Goal: Find specific page/section: Find specific page/section

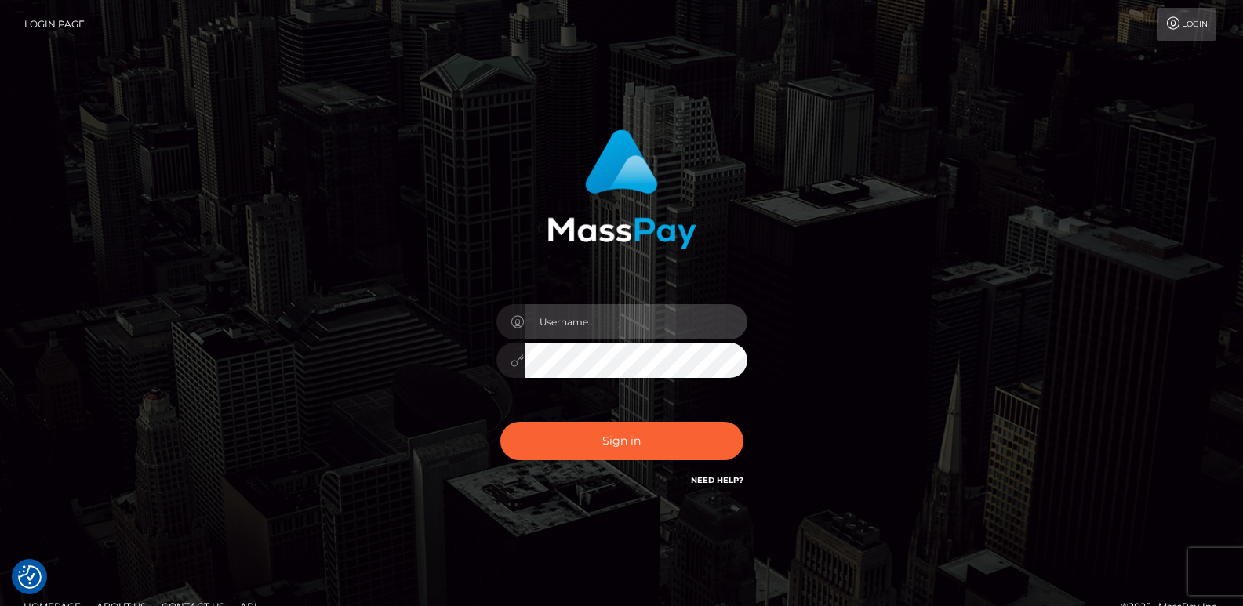
type input "[DOMAIN_NAME]"
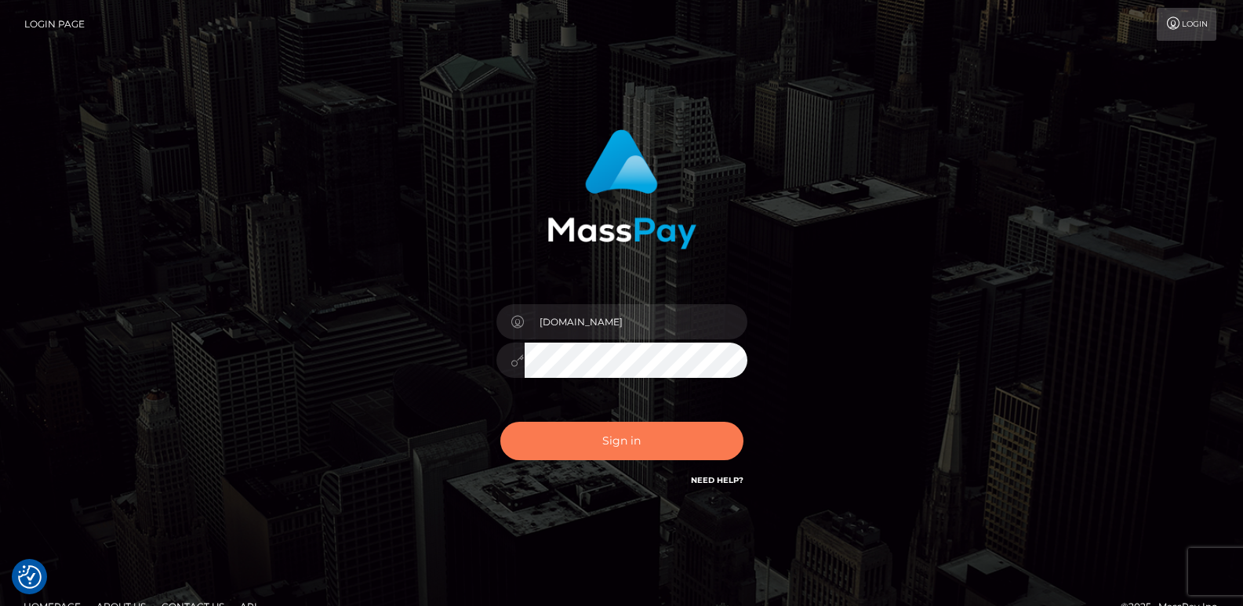
click at [578, 452] on button "Sign in" at bounding box center [621, 441] width 243 height 38
type input "ts2.es"
click at [573, 438] on button "Sign in" at bounding box center [621, 441] width 243 height 38
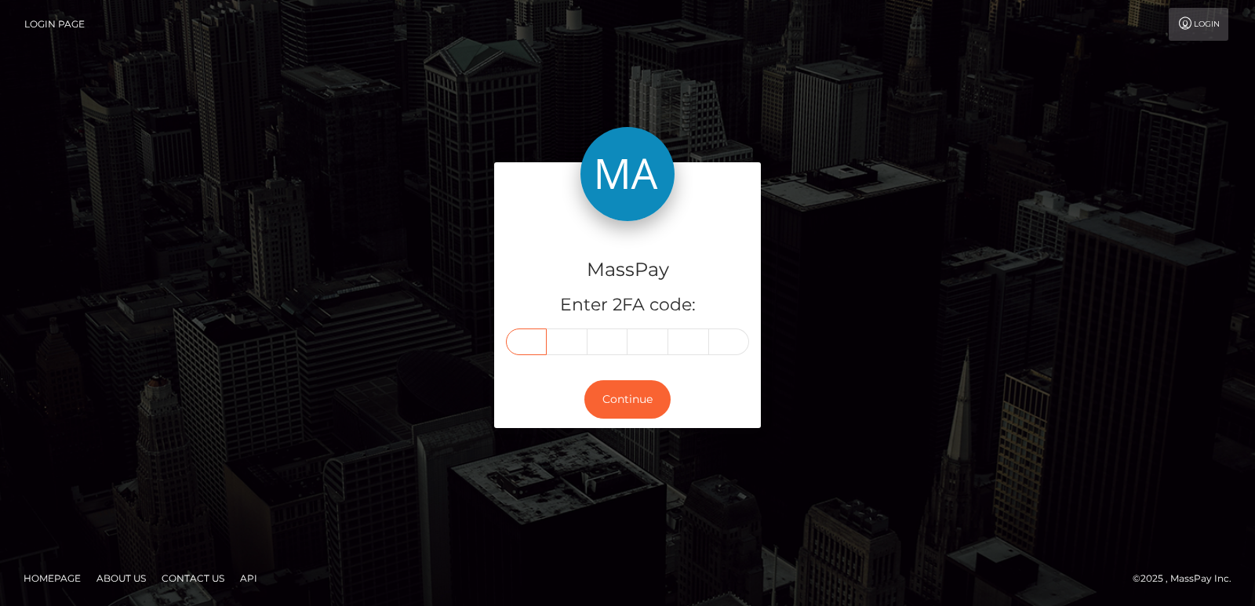
click at [521, 344] on input "text" at bounding box center [526, 342] width 41 height 27
paste input "3"
type input "3"
type input "0"
type input "7"
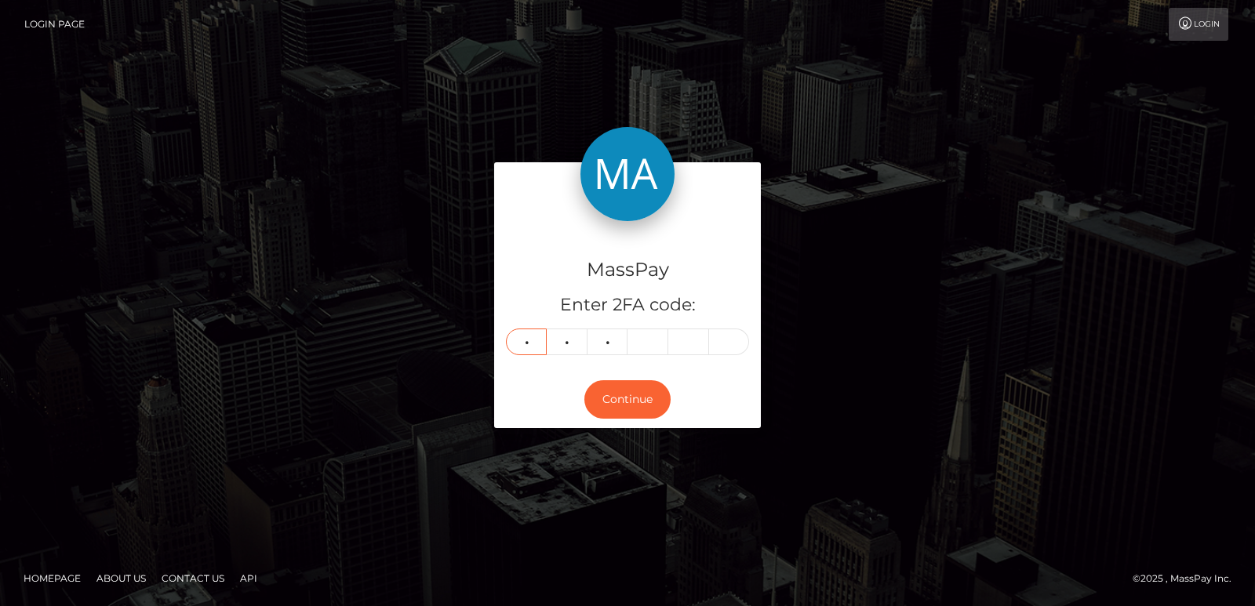
type input "5"
type input "4"
type input "1"
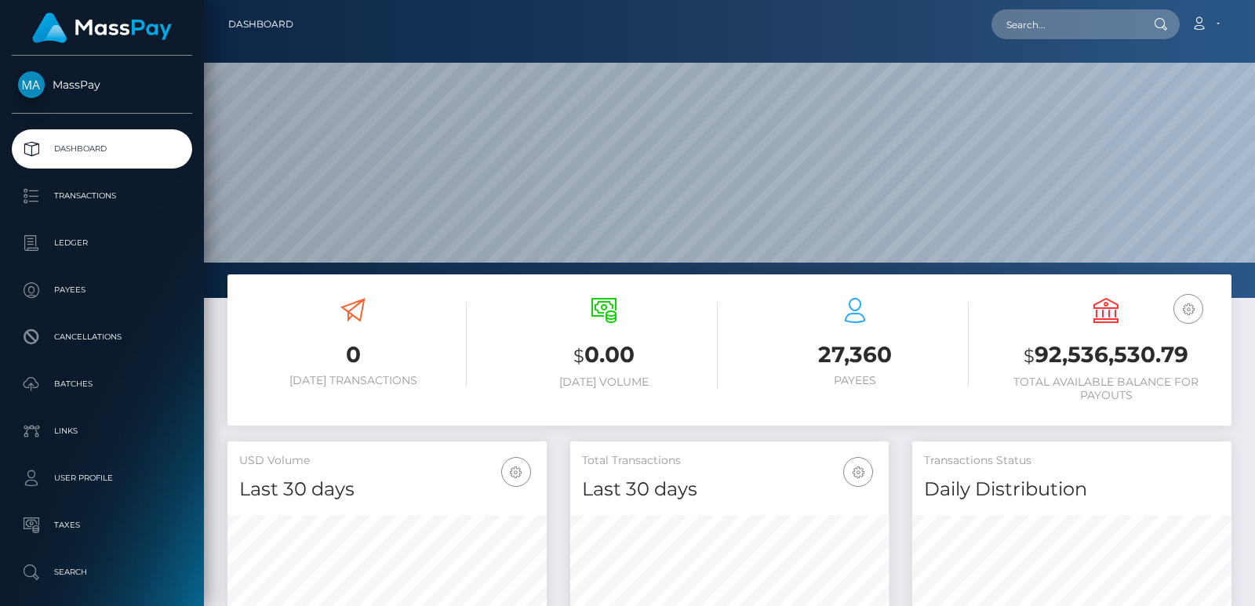
scroll to position [278, 318]
click at [1025, 17] on input "text" at bounding box center [1064, 24] width 147 height 30
paste input "conwell.lydia@icloud.com"
type input "conwell.lydia@icloud.com"
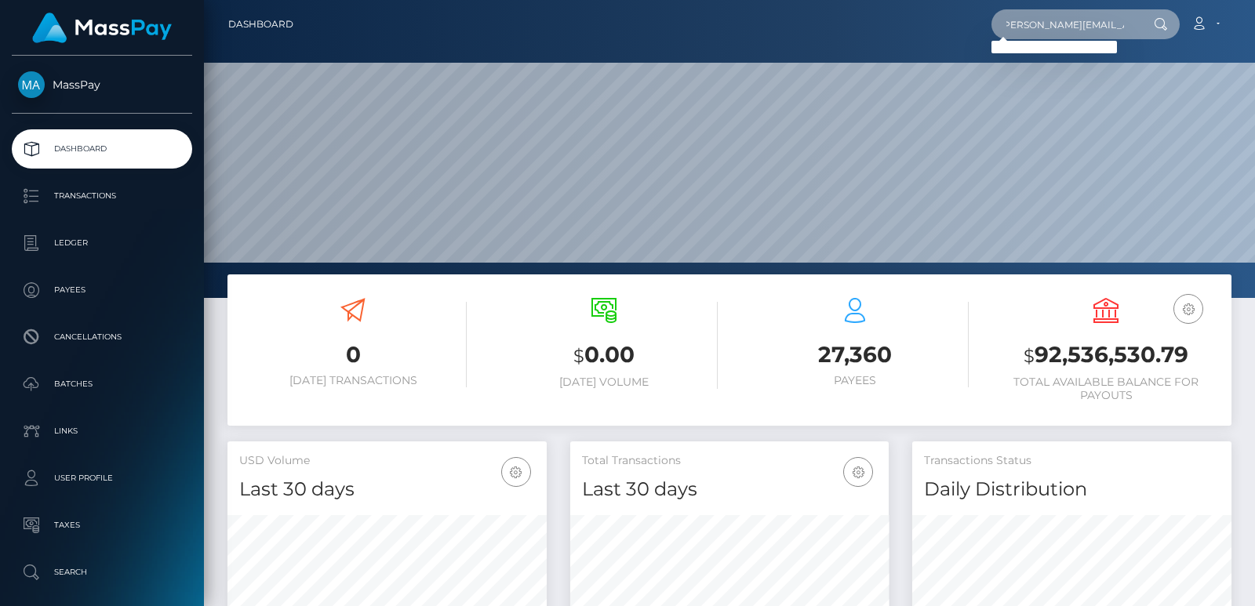
scroll to position [0, 0]
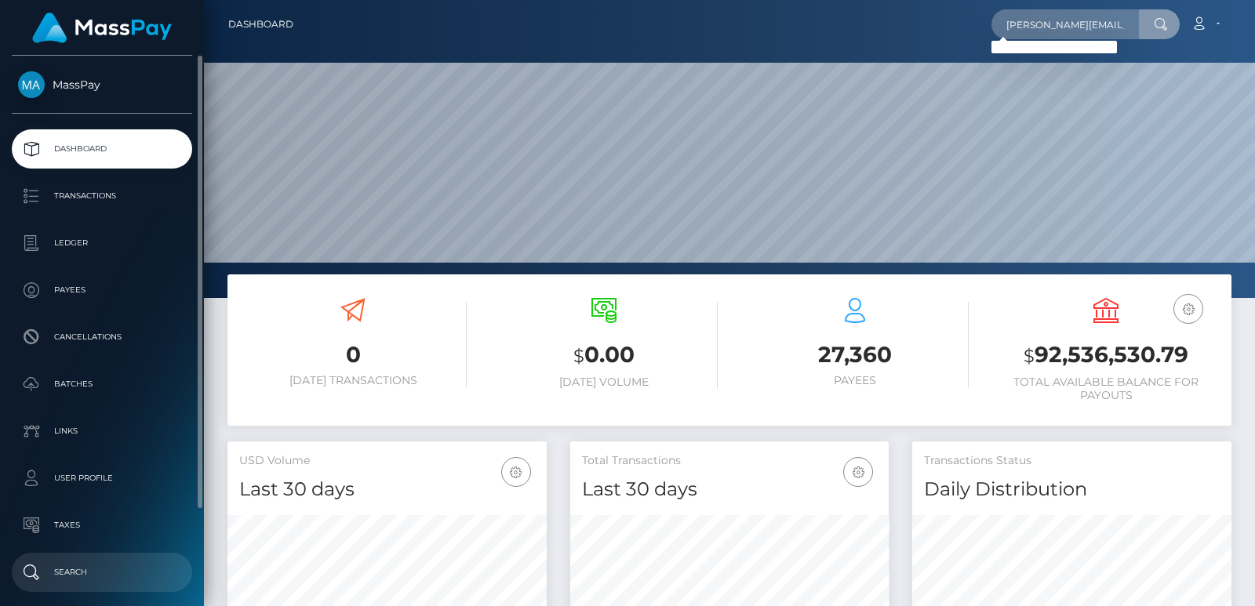
click at [114, 563] on p "Search" at bounding box center [102, 573] width 168 height 24
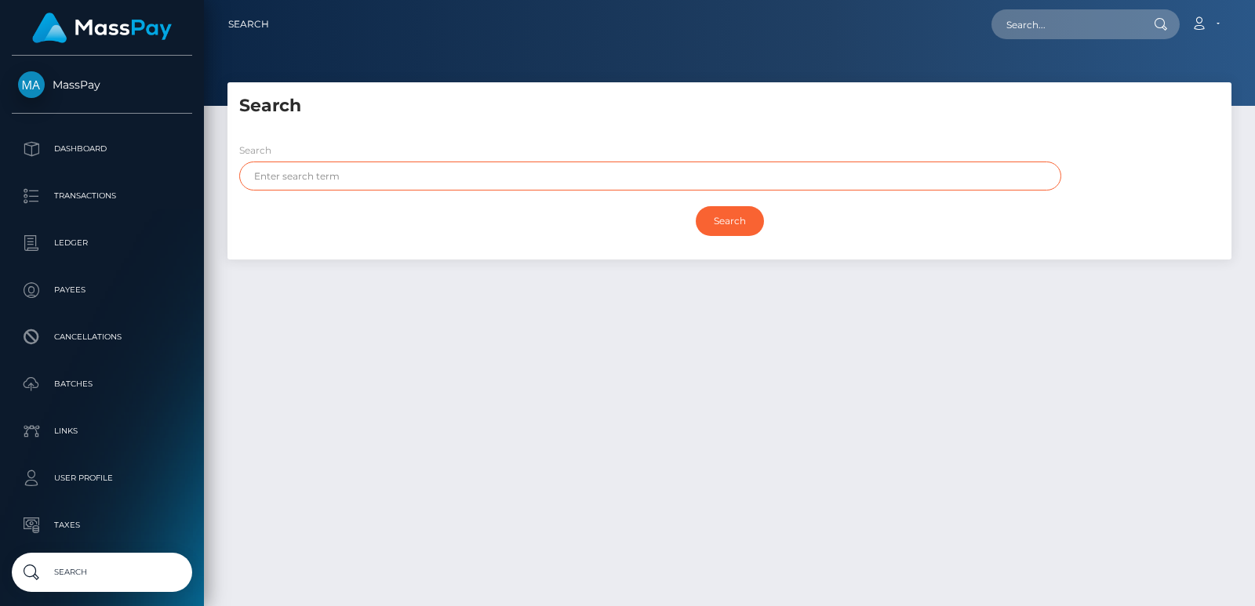
click at [307, 171] on input "text" at bounding box center [650, 176] width 822 height 29
paste input "Lydia"
type input "Lydia"
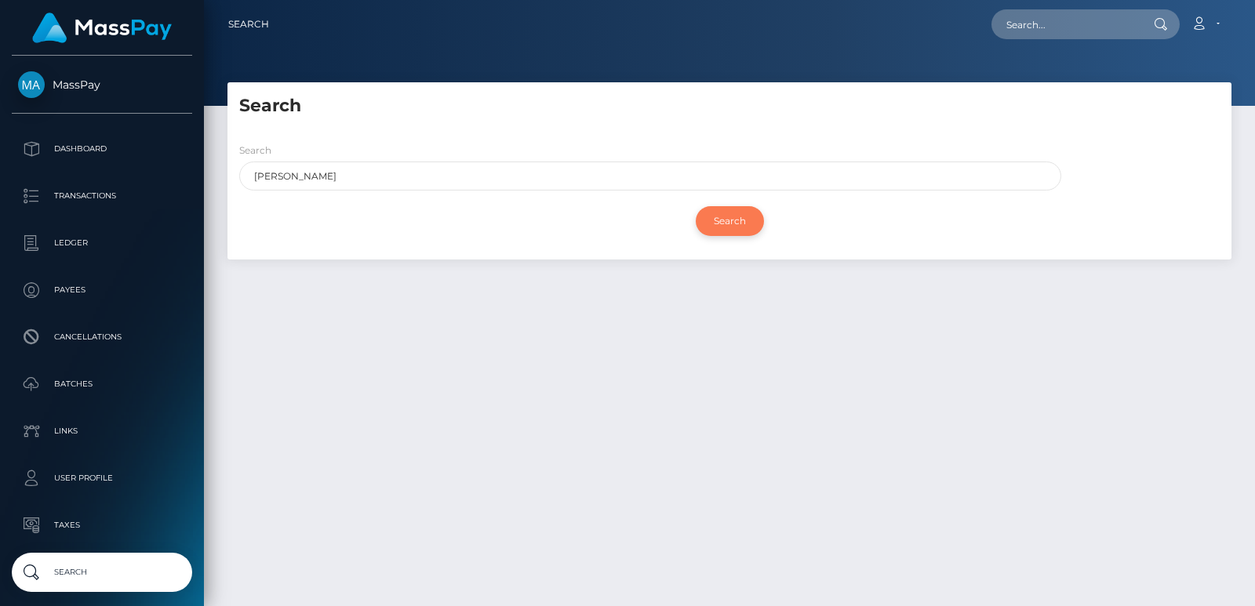
click at [727, 208] on input "Search" at bounding box center [730, 221] width 68 height 30
click at [719, 220] on input "Search" at bounding box center [730, 221] width 68 height 30
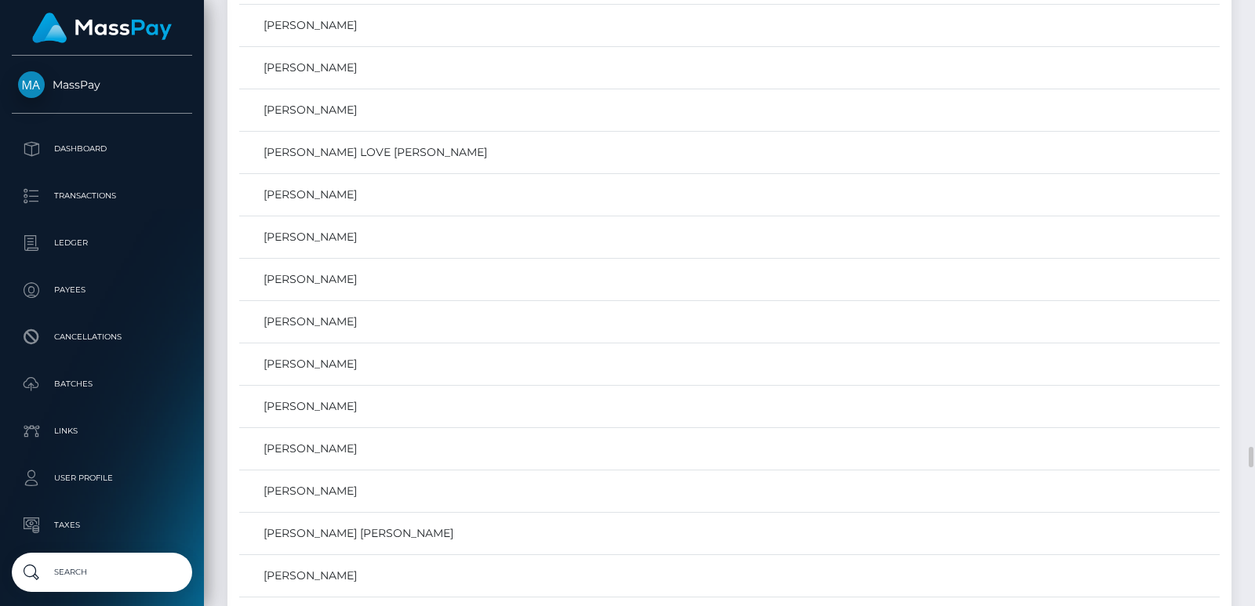
scroll to position [11785, 0]
